Goal: Task Accomplishment & Management: Manage account settings

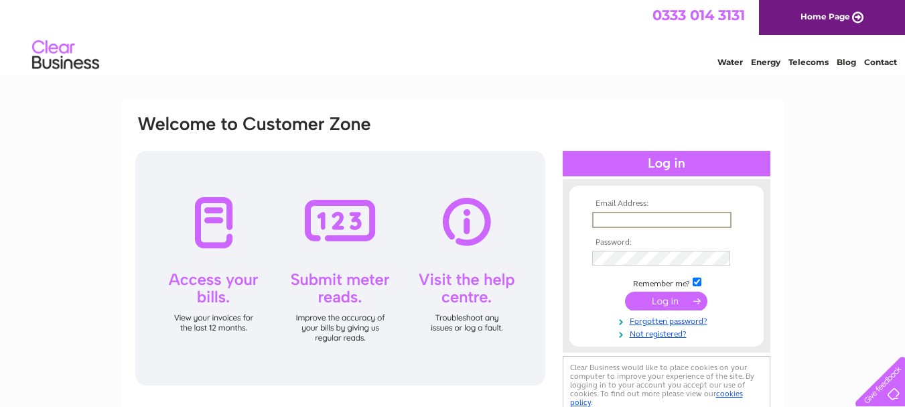
click at [688, 215] on input "text" at bounding box center [661, 220] width 139 height 16
type input "bmatei78@gmail.com"
click at [693, 297] on input "submit" at bounding box center [666, 299] width 82 height 19
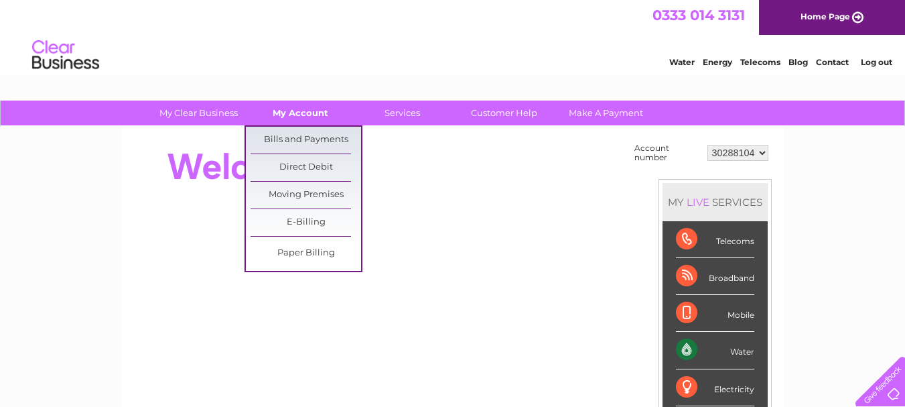
drag, startPoint x: 305, startPoint y: 138, endPoint x: 313, endPoint y: 105, distance: 33.6
click at [305, 137] on link "Bills and Payments" at bounding box center [306, 140] width 111 height 27
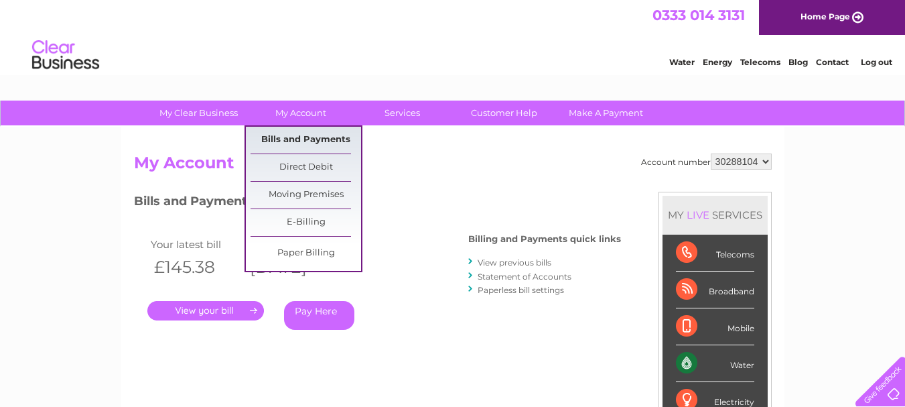
click at [295, 135] on link "Bills and Payments" at bounding box center [306, 140] width 111 height 27
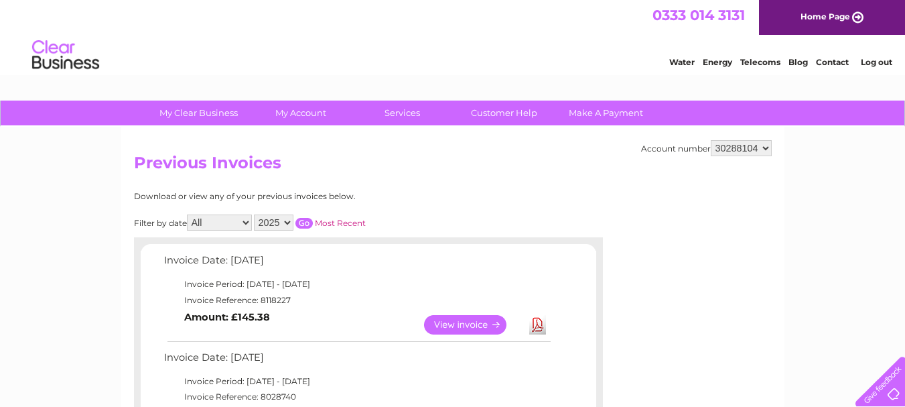
scroll to position [67, 0]
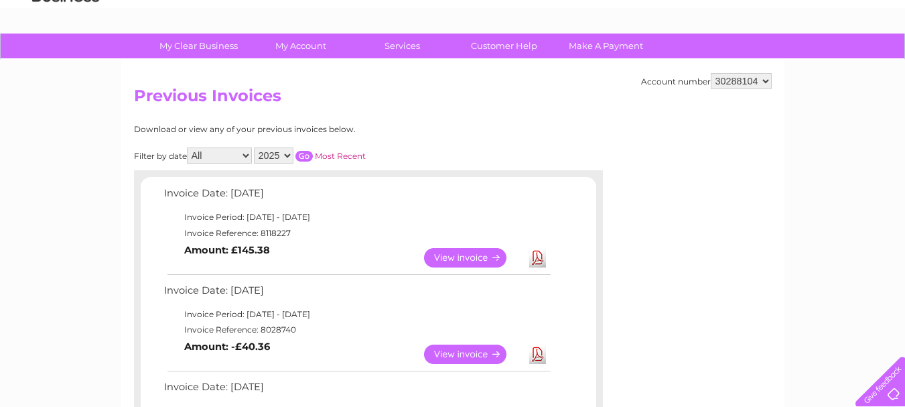
click at [488, 260] on link "View" at bounding box center [473, 257] width 98 height 19
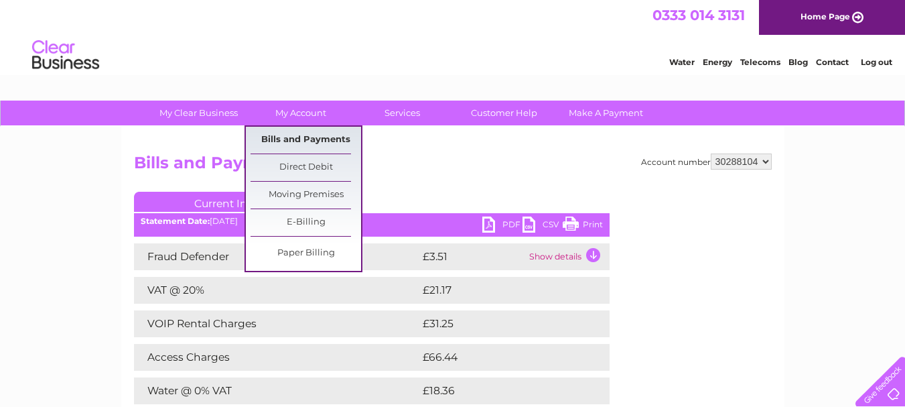
click at [289, 136] on link "Bills and Payments" at bounding box center [306, 140] width 111 height 27
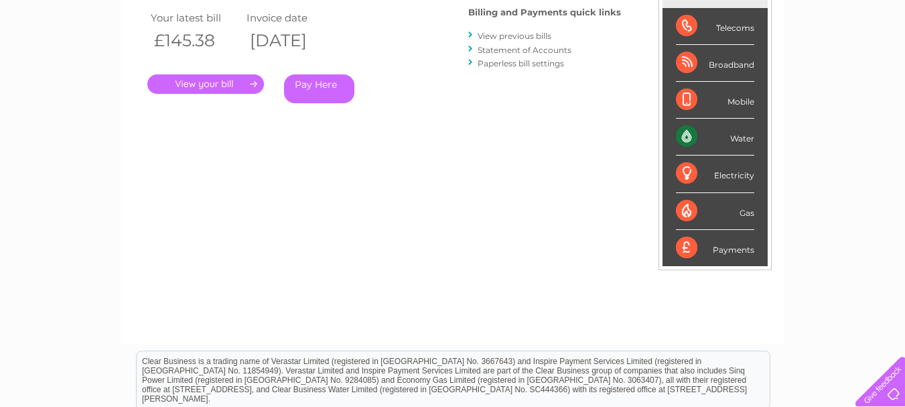
scroll to position [67, 0]
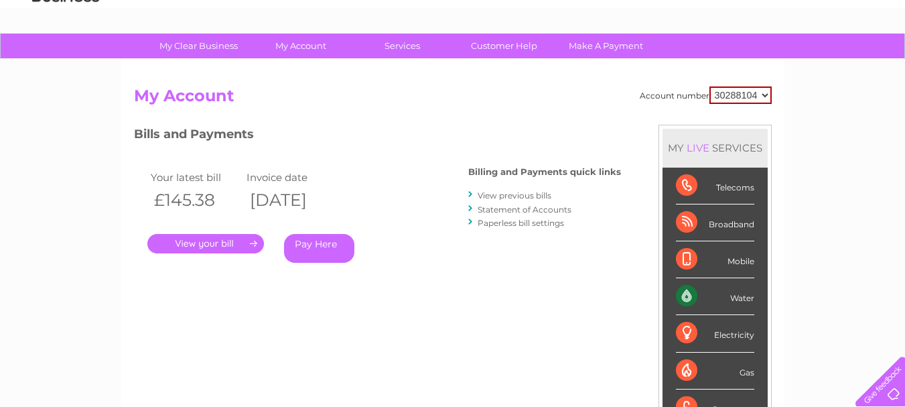
click at [516, 192] on link "View previous bills" at bounding box center [515, 195] width 74 height 10
